Goal: Task Accomplishment & Management: Manage account settings

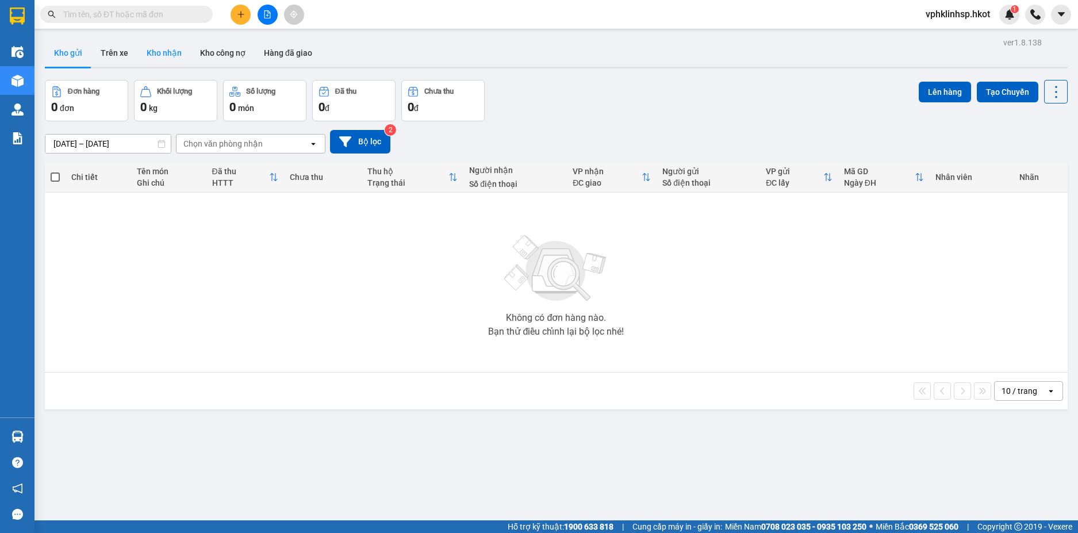
click at [155, 51] on button "Kho nhận" at bounding box center [163, 53] width 53 height 28
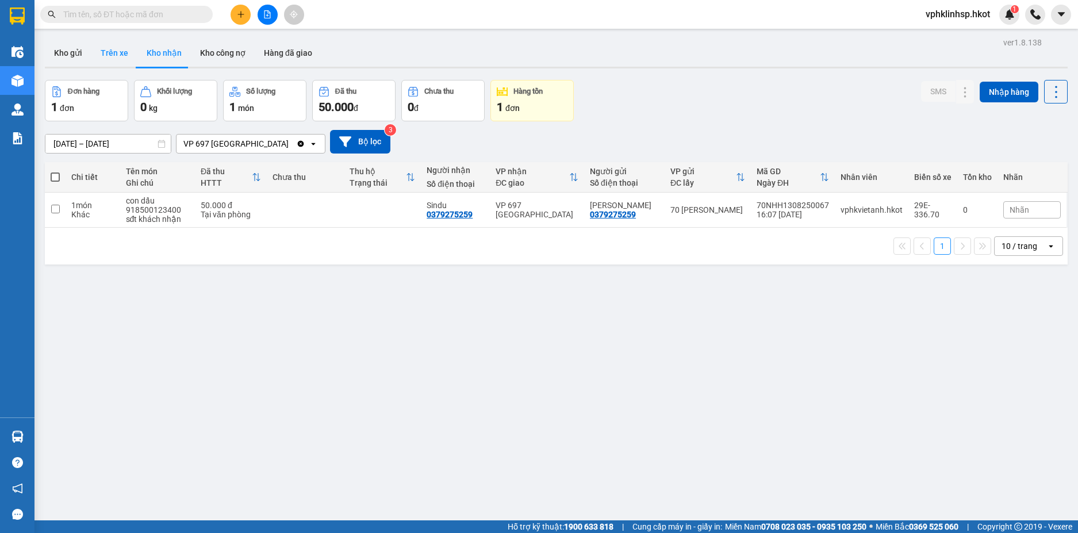
click at [128, 59] on button "Trên xe" at bounding box center [114, 53] width 46 height 28
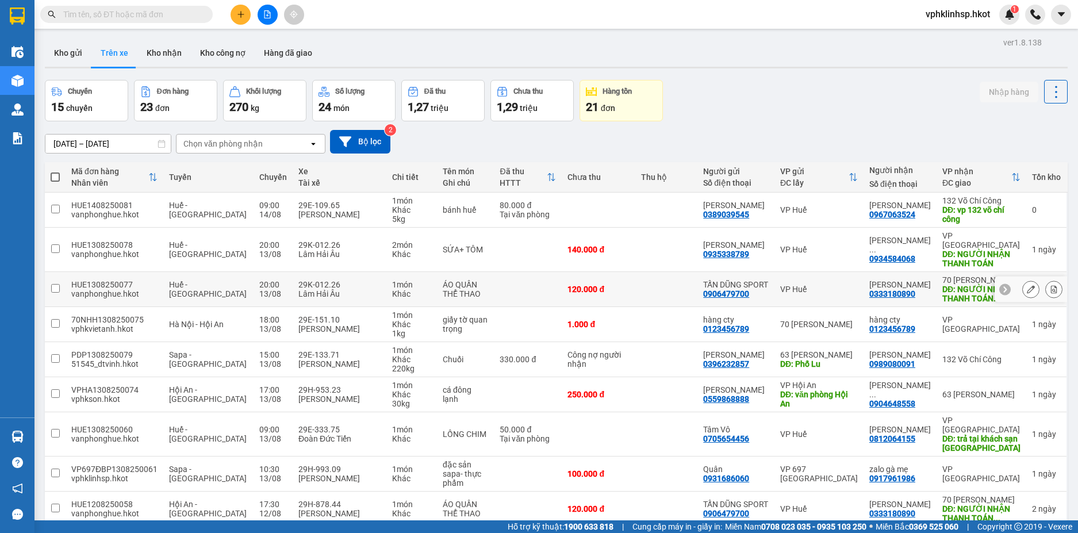
scroll to position [89, 0]
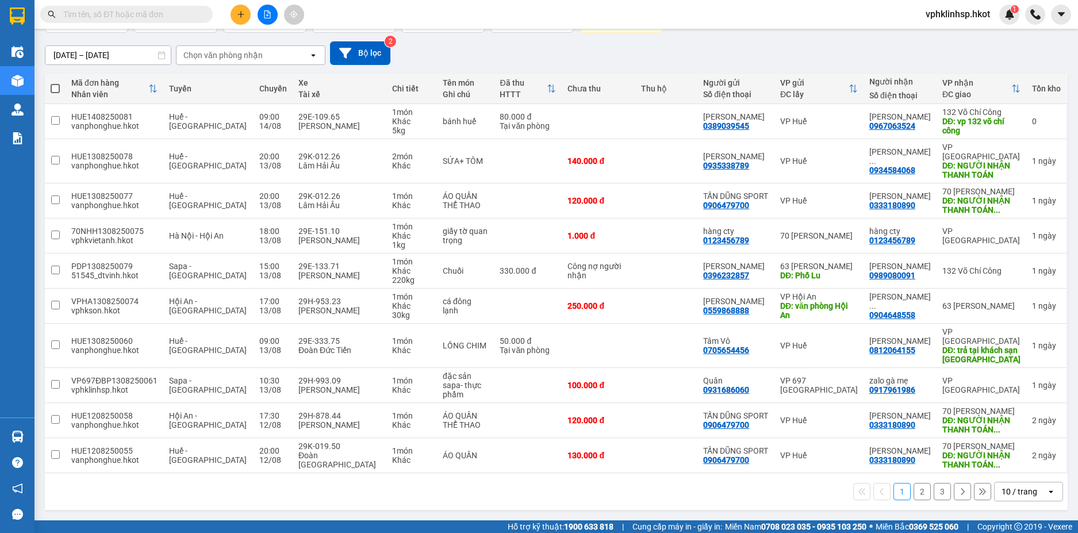
click at [294, 52] on div "Chọn văn phòng nhận" at bounding box center [243, 55] width 132 height 18
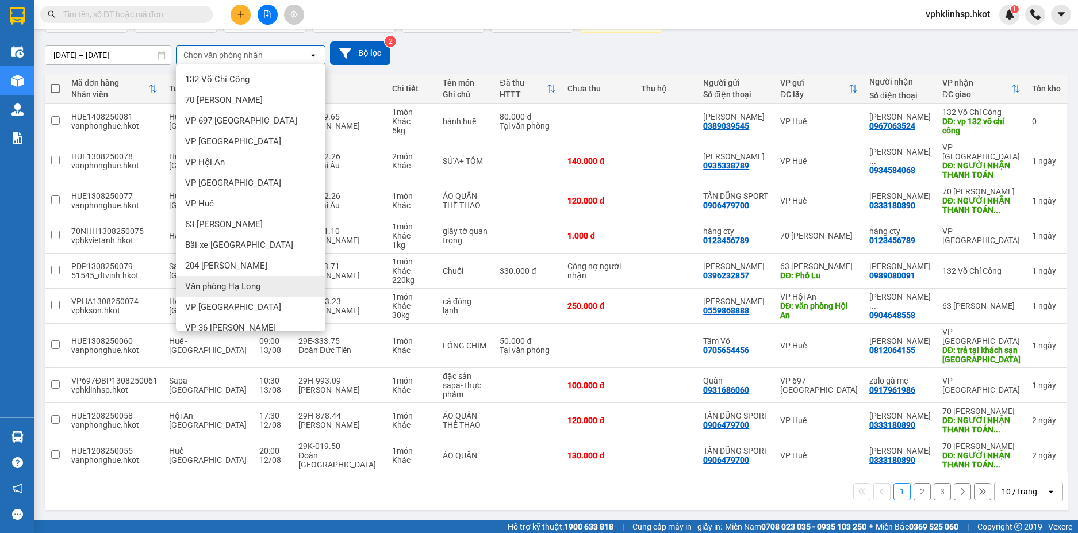
scroll to position [31, 0]
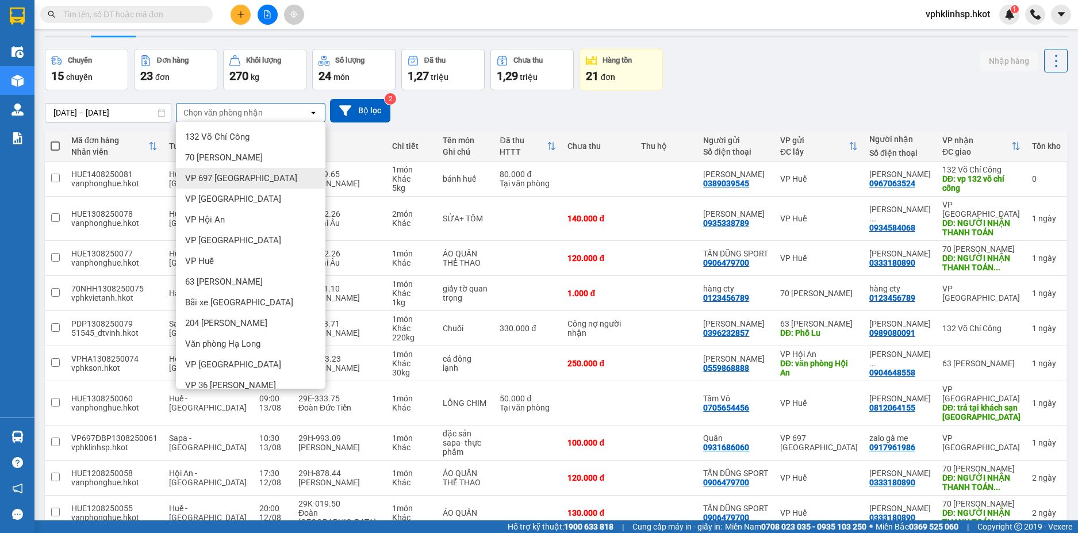
click at [239, 182] on span "VP 697 Điện Biên Phủ" at bounding box center [241, 179] width 112 height 12
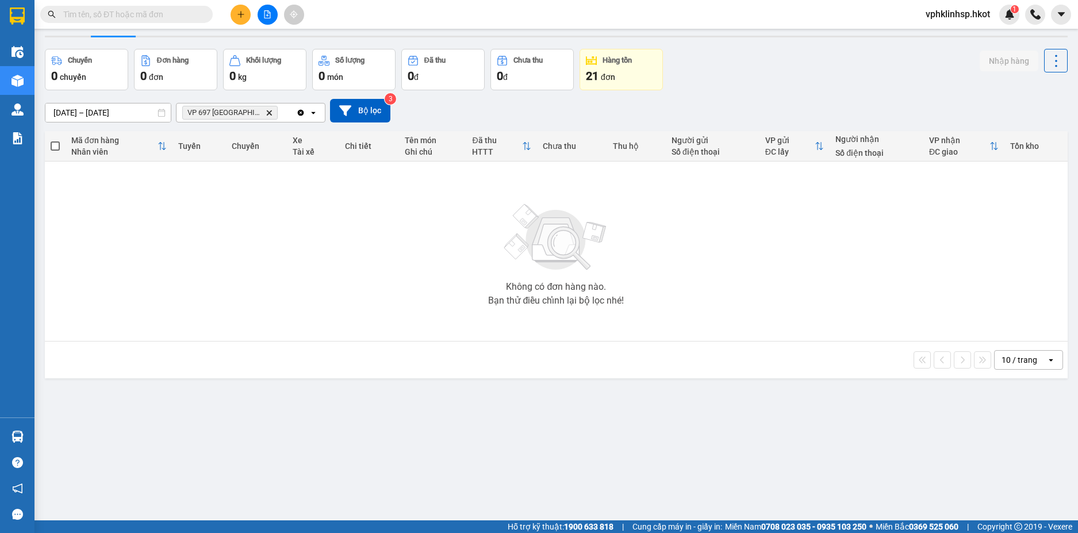
scroll to position [0, 0]
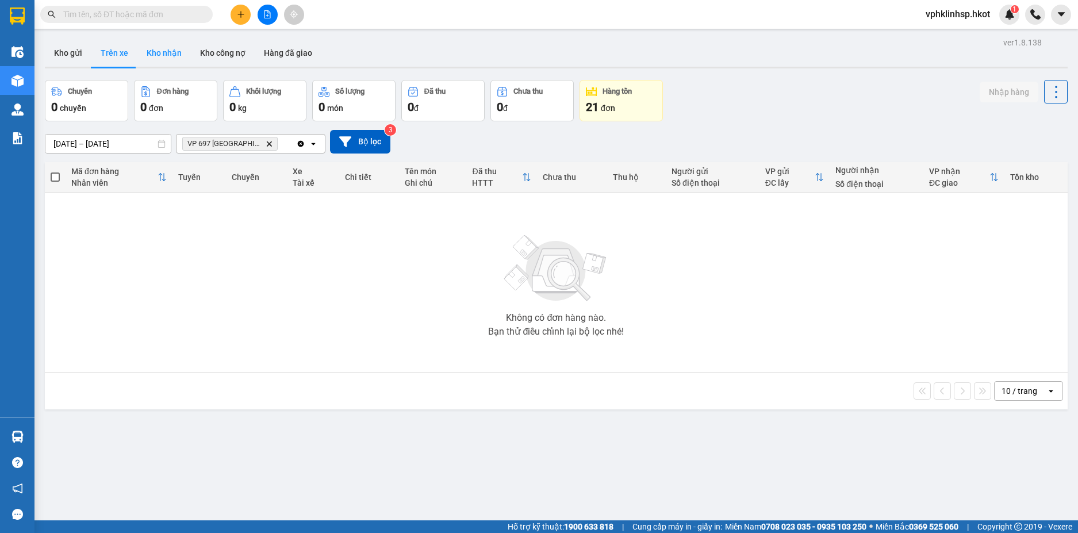
click at [166, 48] on button "Kho nhận" at bounding box center [163, 53] width 53 height 28
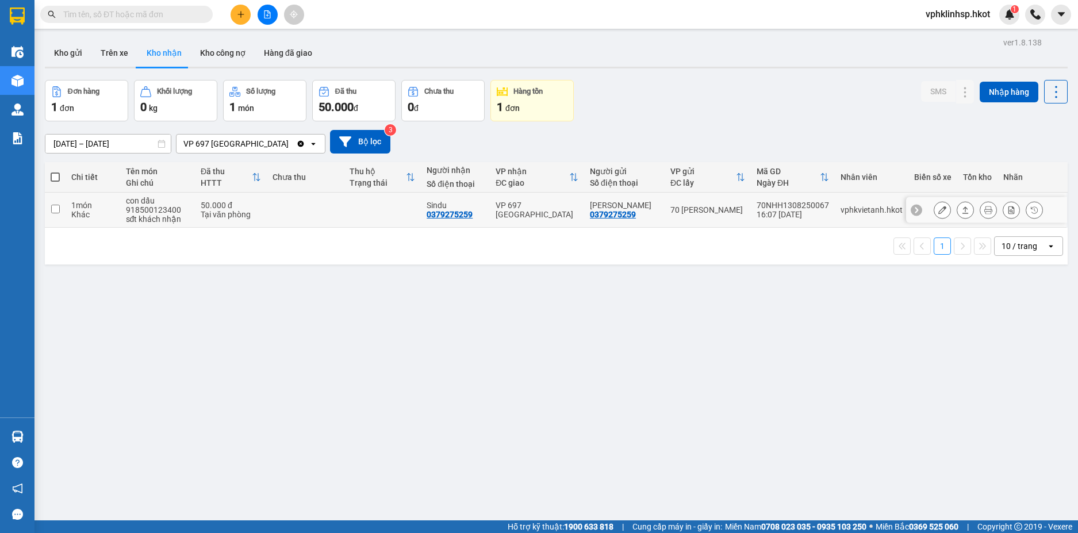
click at [403, 204] on td at bounding box center [382, 210] width 77 height 35
checkbox input "true"
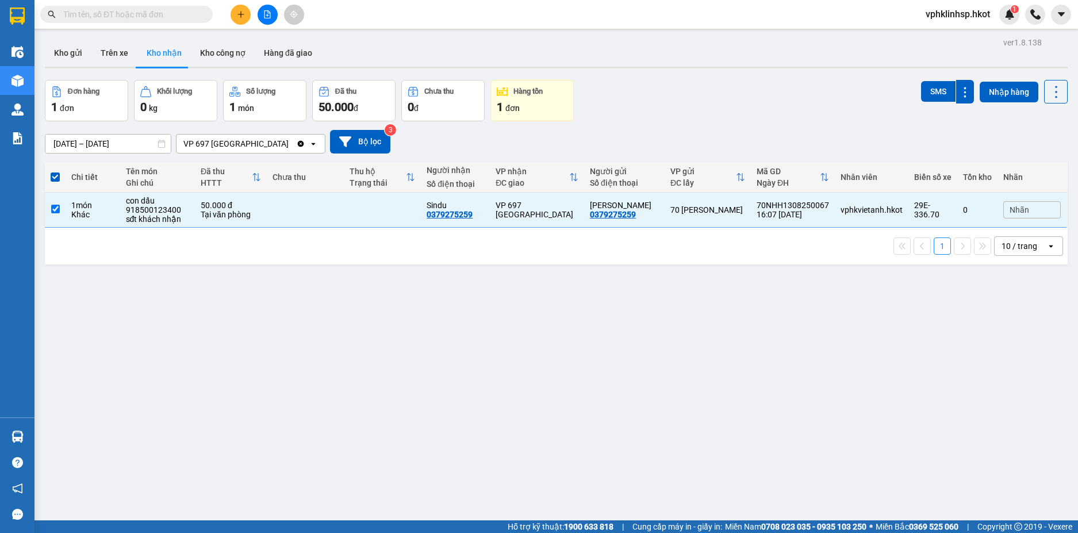
drag, startPoint x: 998, startPoint y: 97, endPoint x: 868, endPoint y: 141, distance: 137.5
click at [872, 142] on div "ver 1.8.138 Kho gửi Trên xe Kho nhận Kho công nợ Hàng đã giao Đơn hàng 1 đơn Kh…" at bounding box center [556, 301] width 1032 height 533
click at [962, 209] on icon at bounding box center [966, 210] width 8 height 8
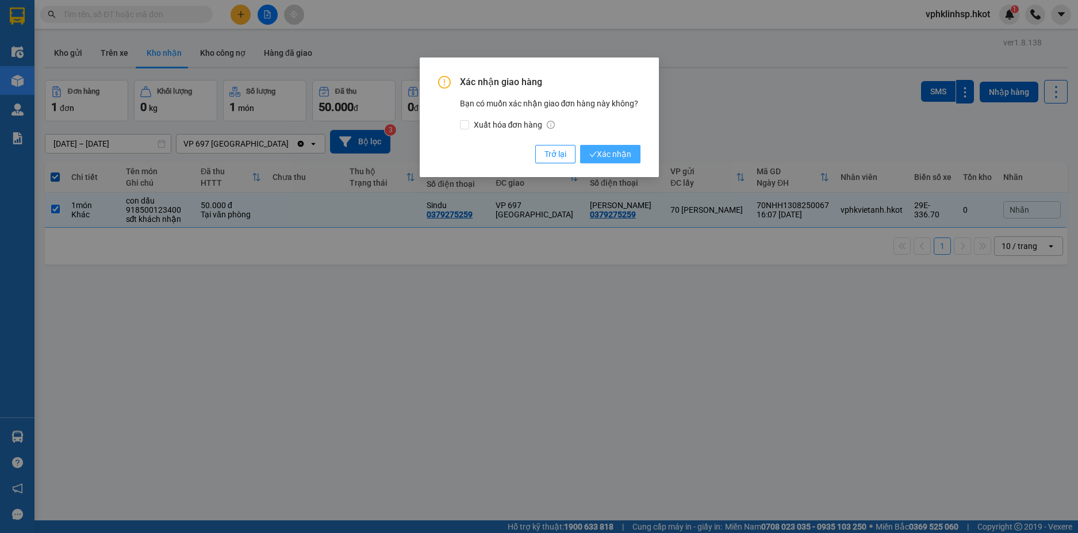
click at [601, 152] on span "Xác nhận" at bounding box center [611, 154] width 42 height 13
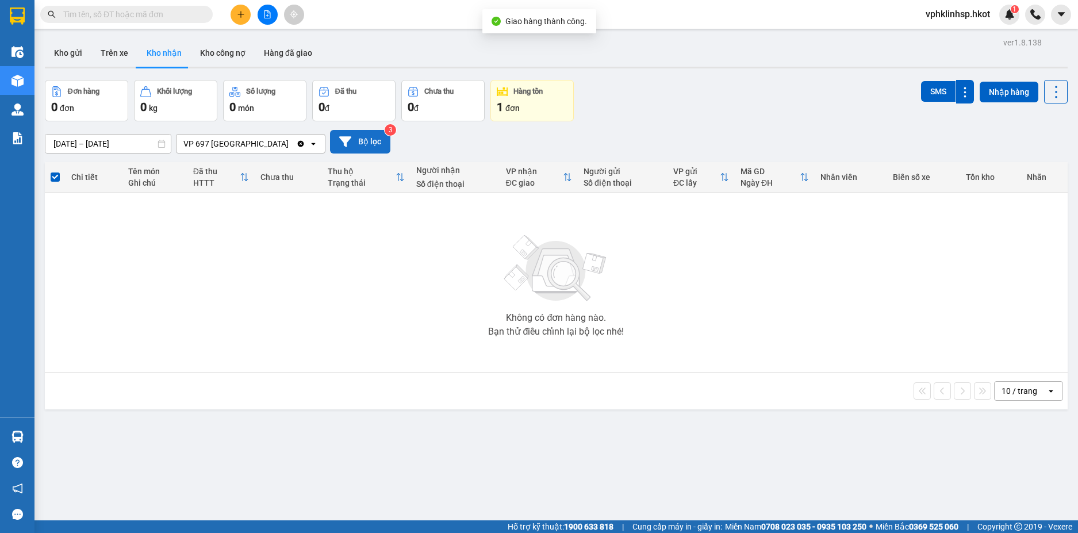
click at [381, 148] on button "Bộ lọc" at bounding box center [360, 142] width 60 height 24
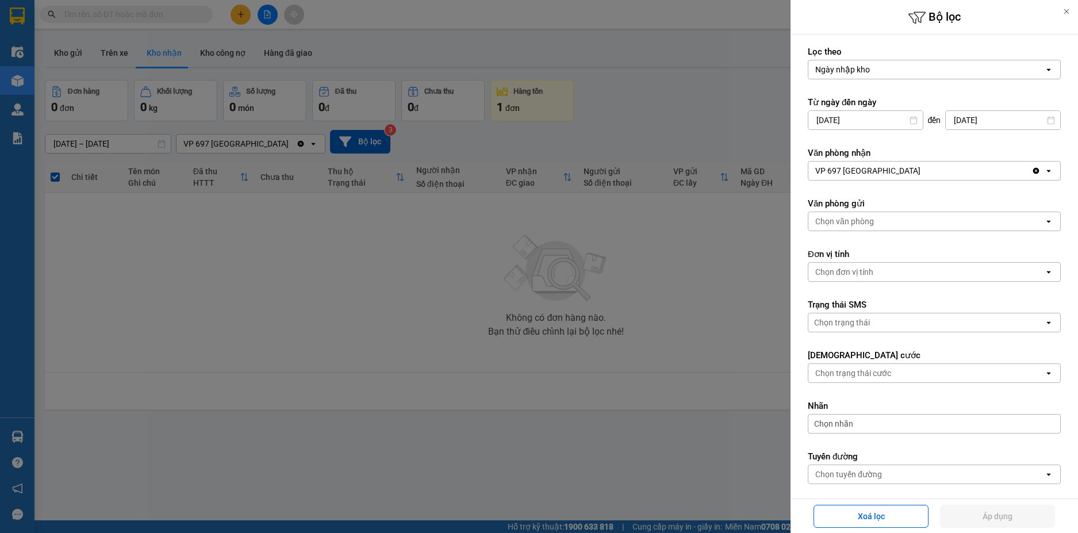
click at [680, 229] on div at bounding box center [539, 266] width 1078 height 533
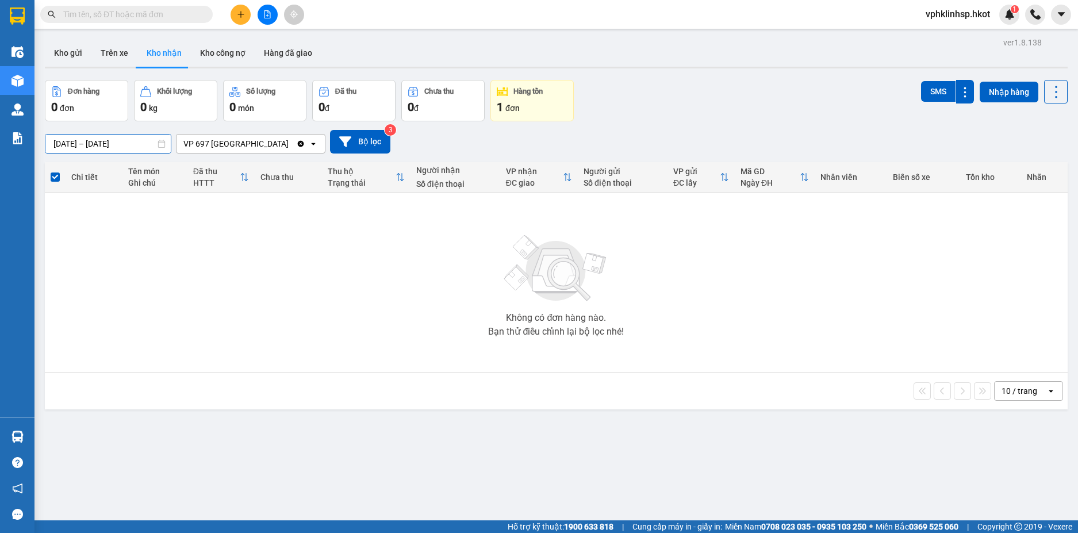
click at [136, 140] on input "12/08/2025 – 14/08/2025" at bounding box center [107, 144] width 125 height 18
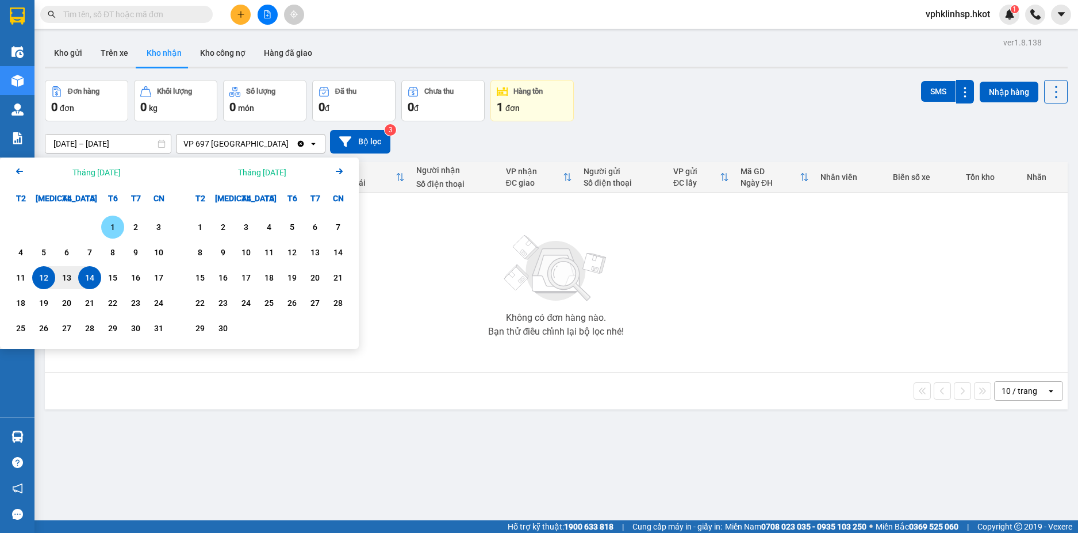
click at [114, 231] on div "1" at bounding box center [113, 227] width 16 height 14
click at [85, 275] on div "14" at bounding box center [90, 278] width 16 height 14
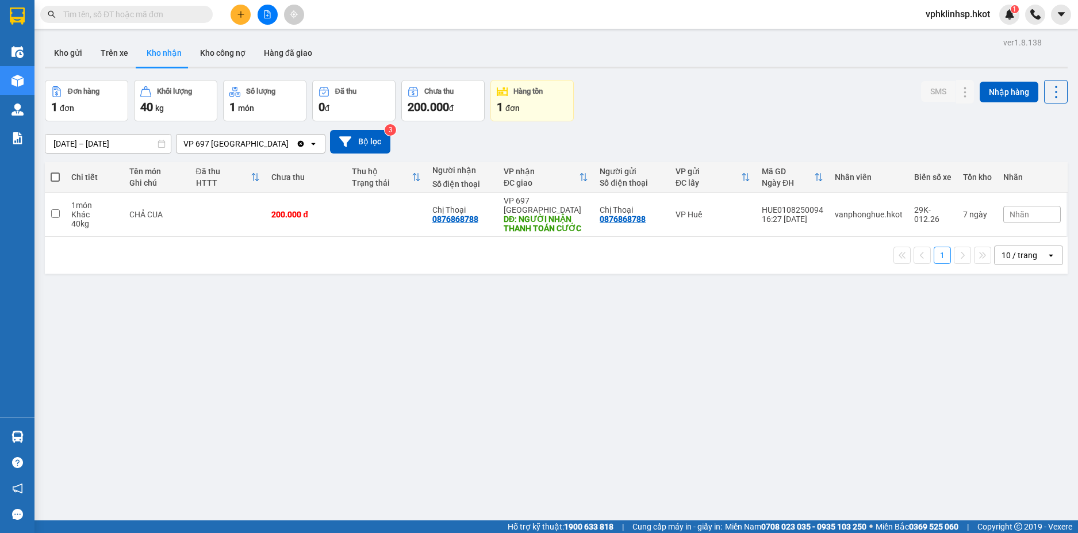
click at [102, 143] on input "01/08/2025 – 14/08/2025" at bounding box center [107, 144] width 125 height 18
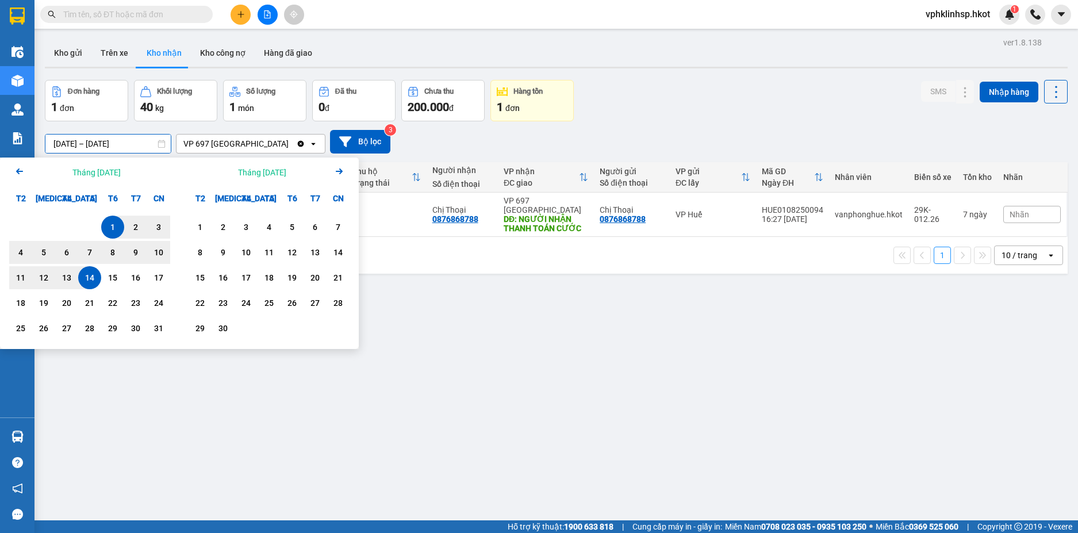
click at [16, 174] on icon "Arrow Left" at bounding box center [20, 171] width 14 height 14
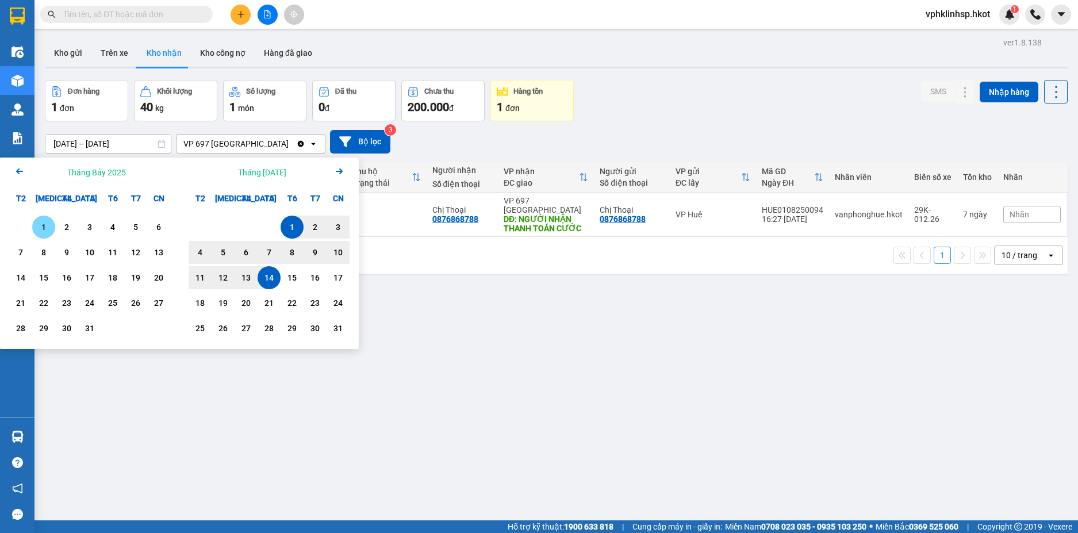
click at [48, 224] on div "1" at bounding box center [44, 227] width 16 height 14
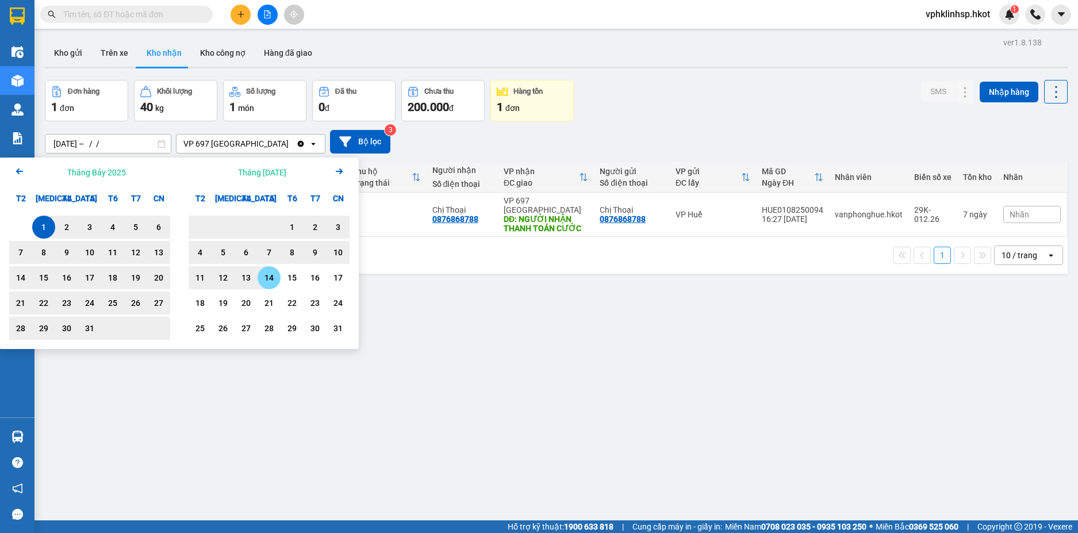
click at [269, 280] on div "14" at bounding box center [269, 278] width 16 height 14
type input "01/07/2025 – 14/08/2025"
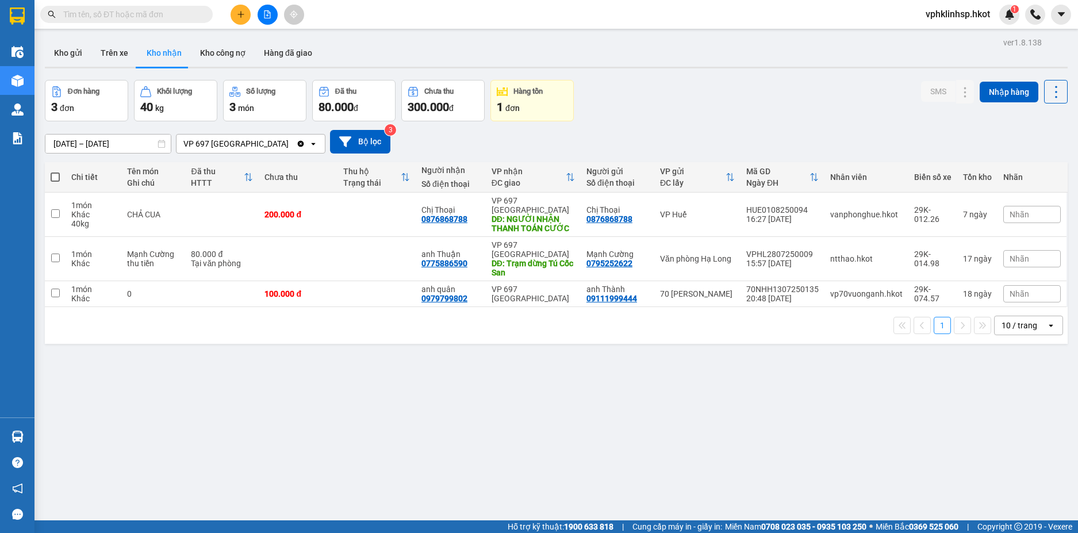
click at [512, 98] on button "Hàng tồn 1 đơn" at bounding box center [532, 100] width 83 height 41
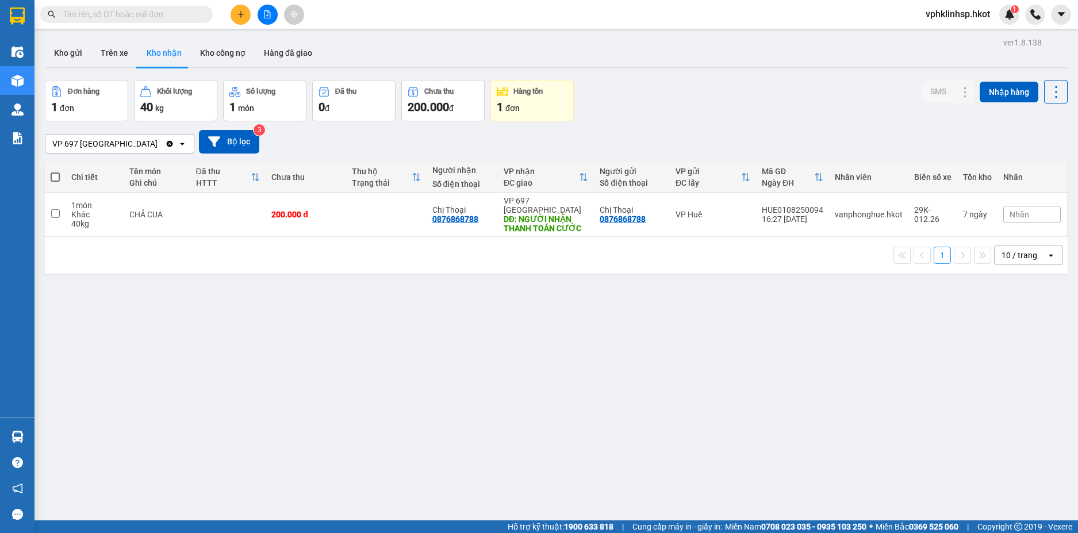
click at [412, 93] on icon at bounding box center [413, 91] width 11 height 11
click at [420, 104] on span "200.000" at bounding box center [428, 107] width 41 height 14
click at [353, 96] on div "Đã thu" at bounding box center [354, 91] width 71 height 11
click at [506, 113] on span "đơn" at bounding box center [513, 108] width 14 height 9
click at [419, 104] on span "200.000" at bounding box center [428, 107] width 41 height 14
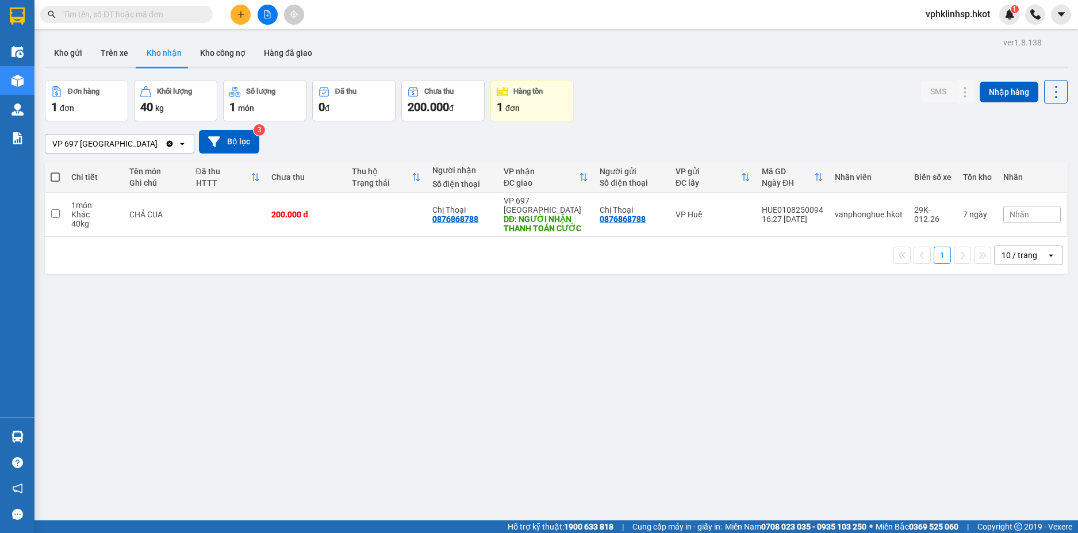
click at [94, 99] on div "1 đơn" at bounding box center [86, 107] width 71 height 16
click at [191, 53] on button "Kho công nợ" at bounding box center [223, 53] width 64 height 28
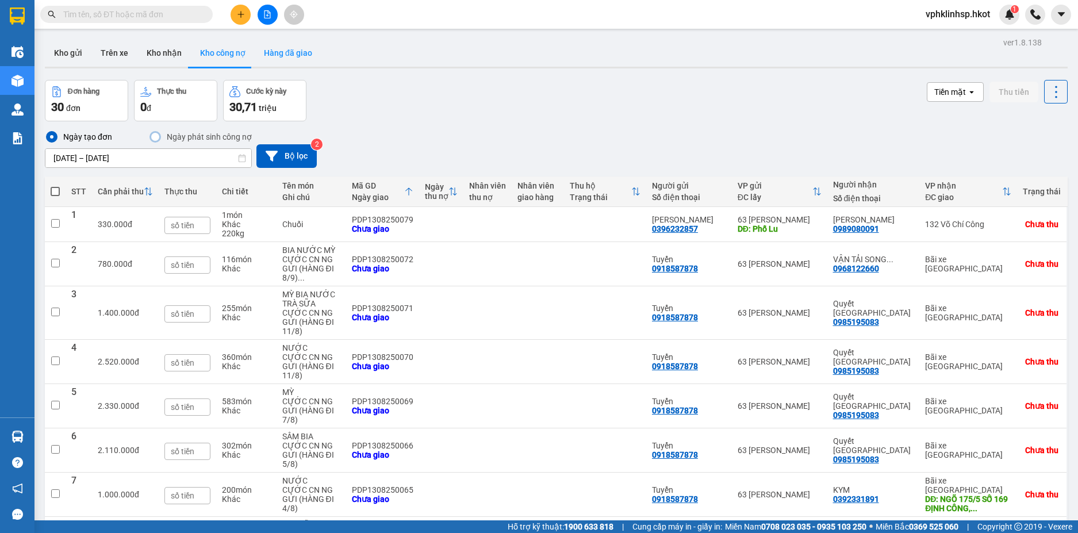
click at [269, 57] on button "Hàng đã giao" at bounding box center [288, 53] width 67 height 28
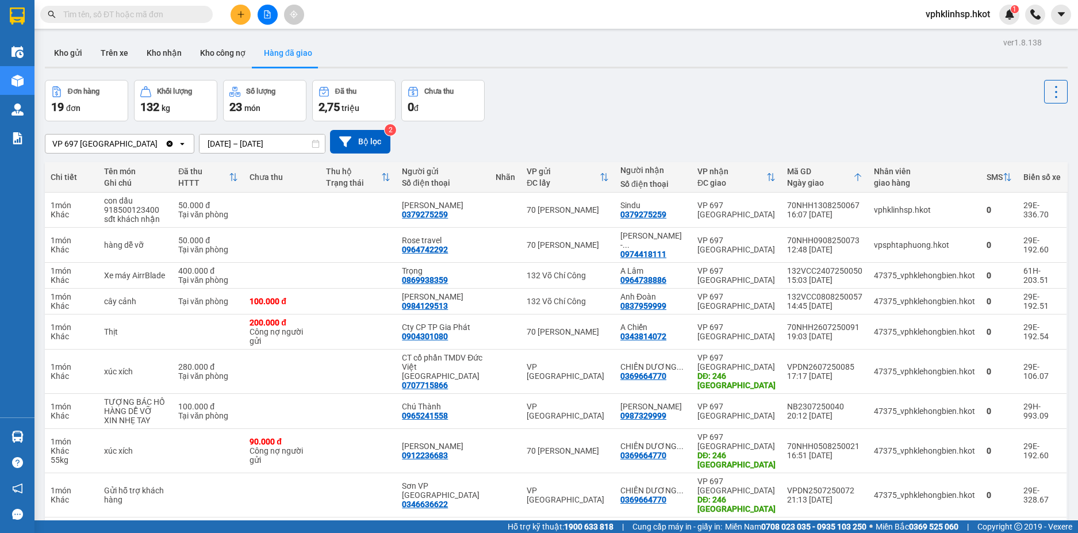
click at [956, 17] on span "vphklinhsp.hkot" at bounding box center [958, 14] width 83 height 14
click at [929, 40] on li "Đăng xuất" at bounding box center [956, 35] width 85 height 18
